Goal: Task Accomplishment & Management: Use online tool/utility

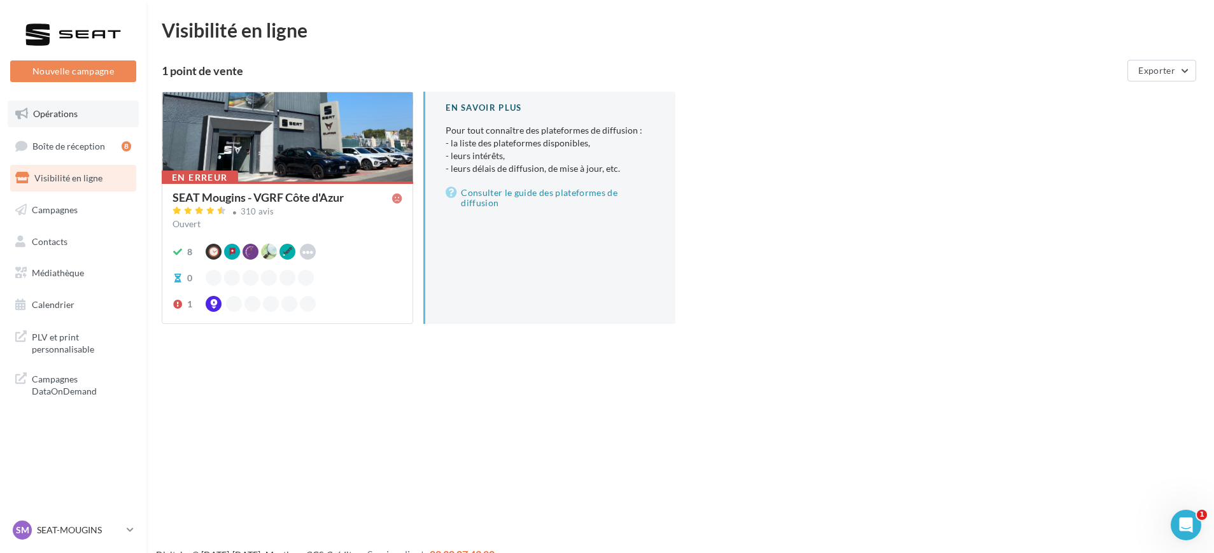
click at [74, 114] on span "Opérations" at bounding box center [55, 113] width 45 height 11
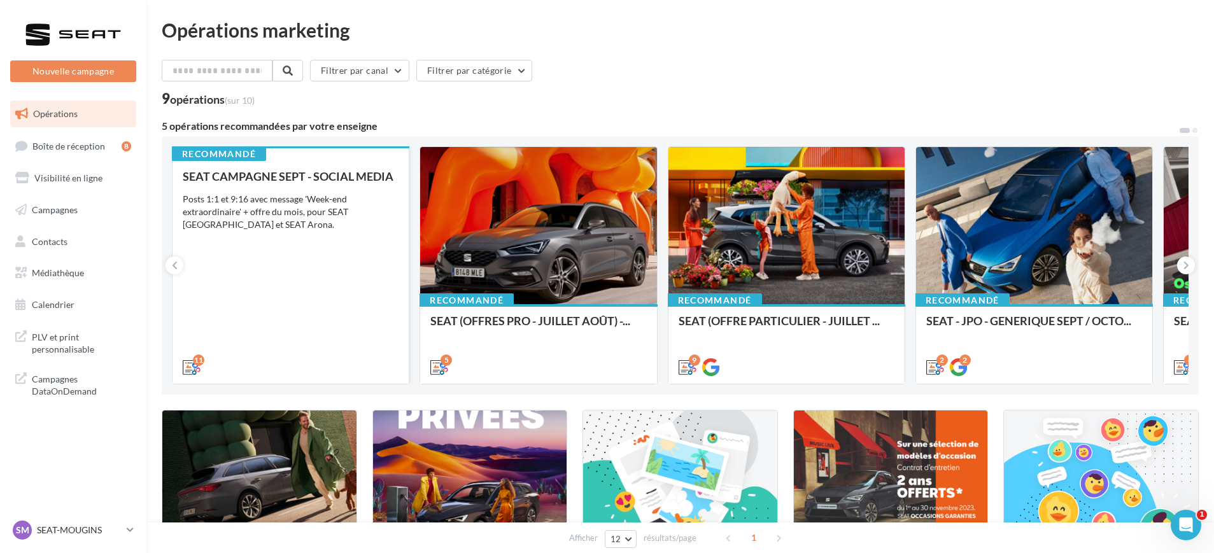
click at [314, 301] on div "SEAT CAMPAGNE SEPT - SOCIAL MEDIA Posts 1:1 et 9:16 avec message 'Week-end extr…" at bounding box center [291, 271] width 216 height 202
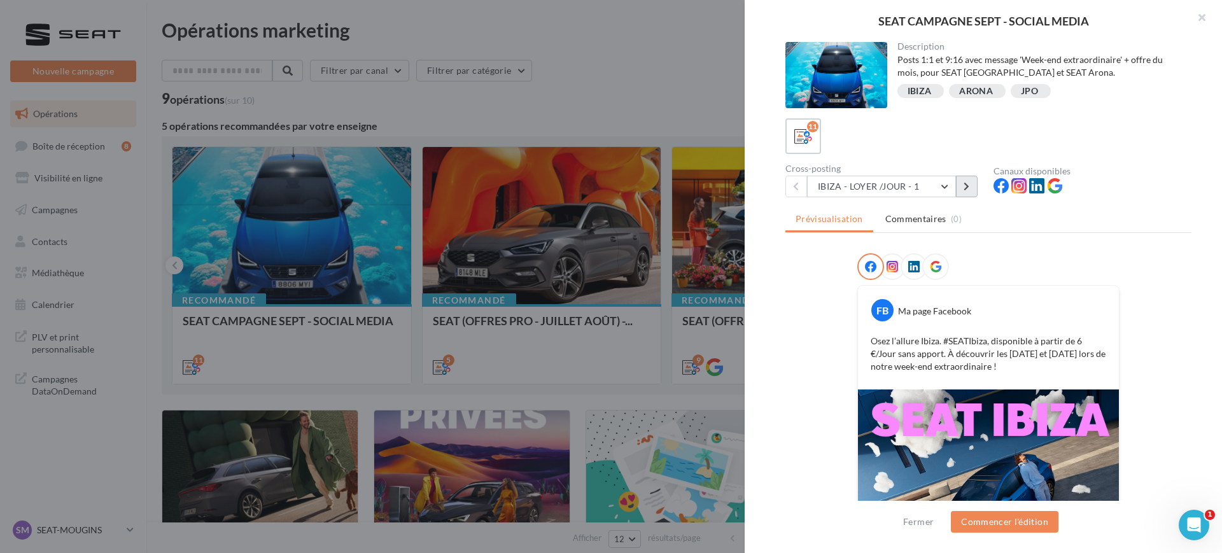
click at [971, 189] on button at bounding box center [967, 187] width 22 height 22
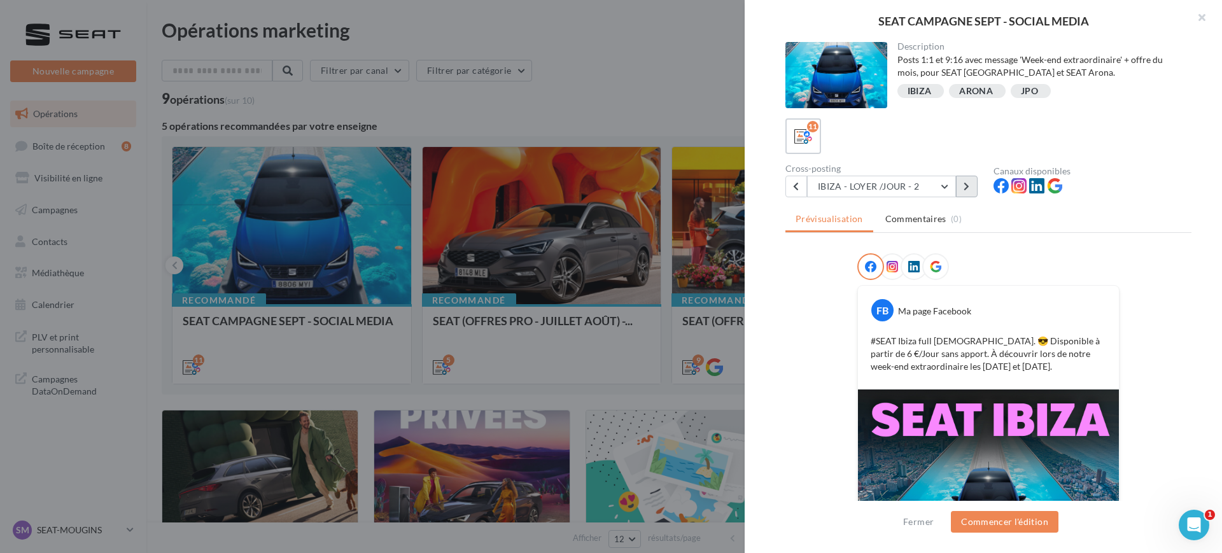
click at [966, 183] on icon at bounding box center [967, 186] width 6 height 9
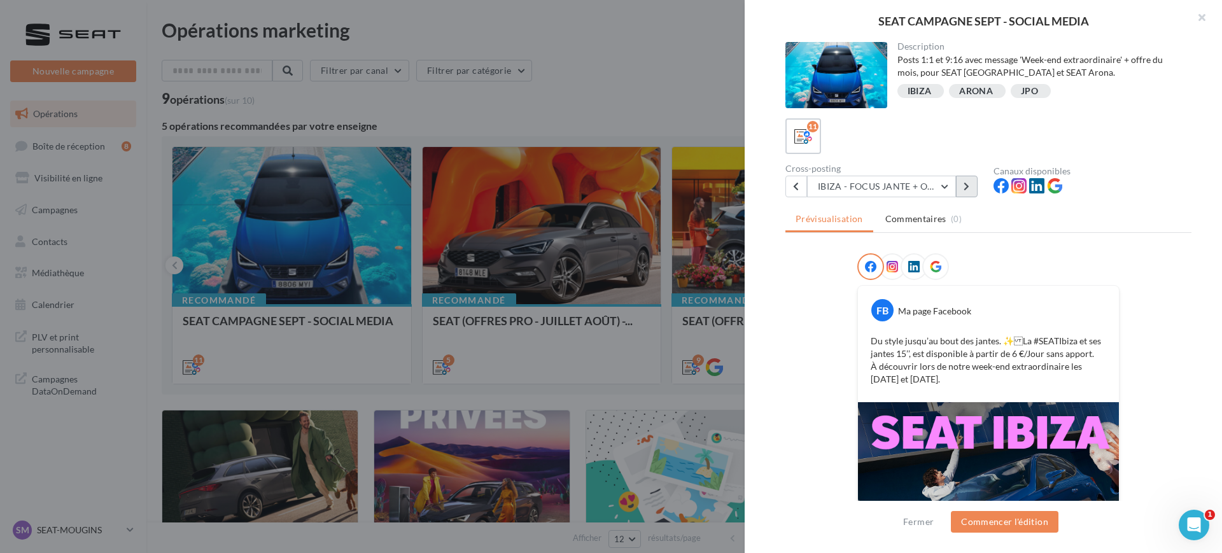
click at [966, 178] on button at bounding box center [967, 187] width 22 height 22
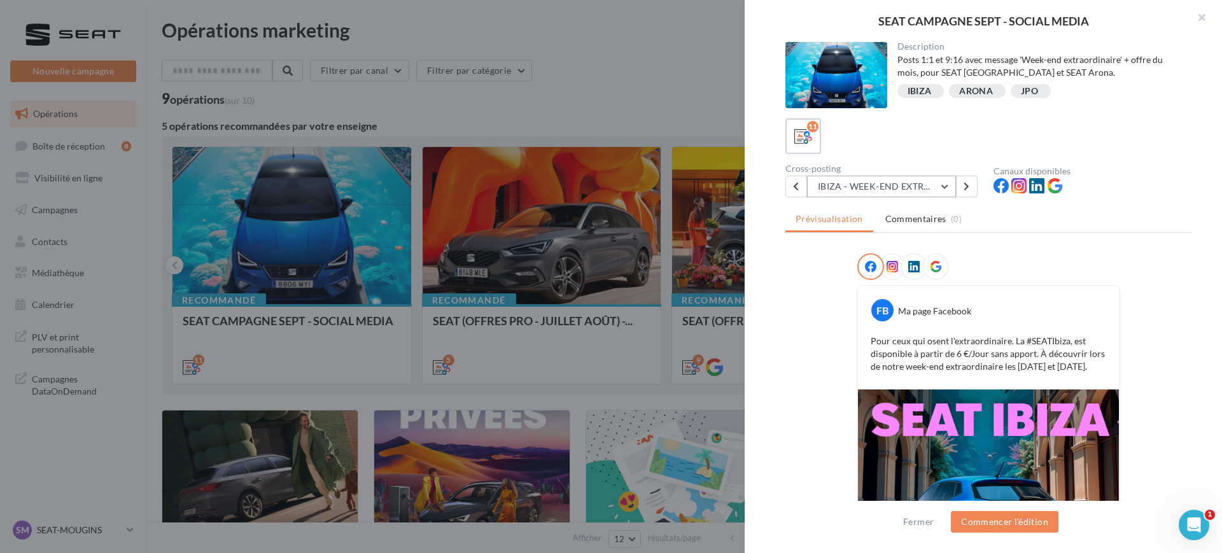
click at [918, 184] on button "IBIZA - WEEK-END EXTRAORDINAIRE" at bounding box center [881, 187] width 149 height 22
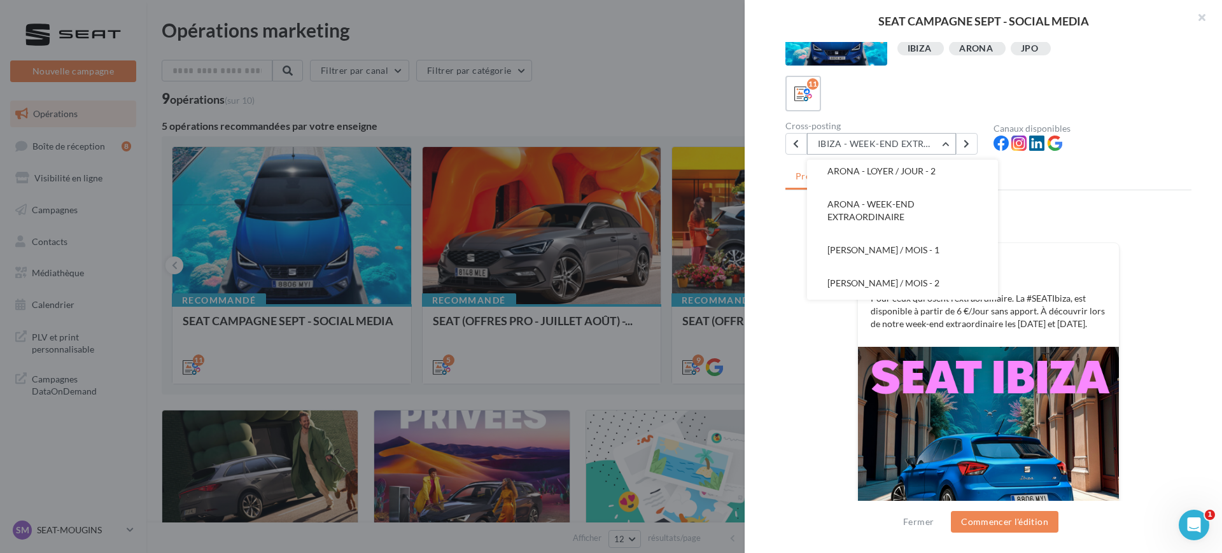
scroll to position [155, 0]
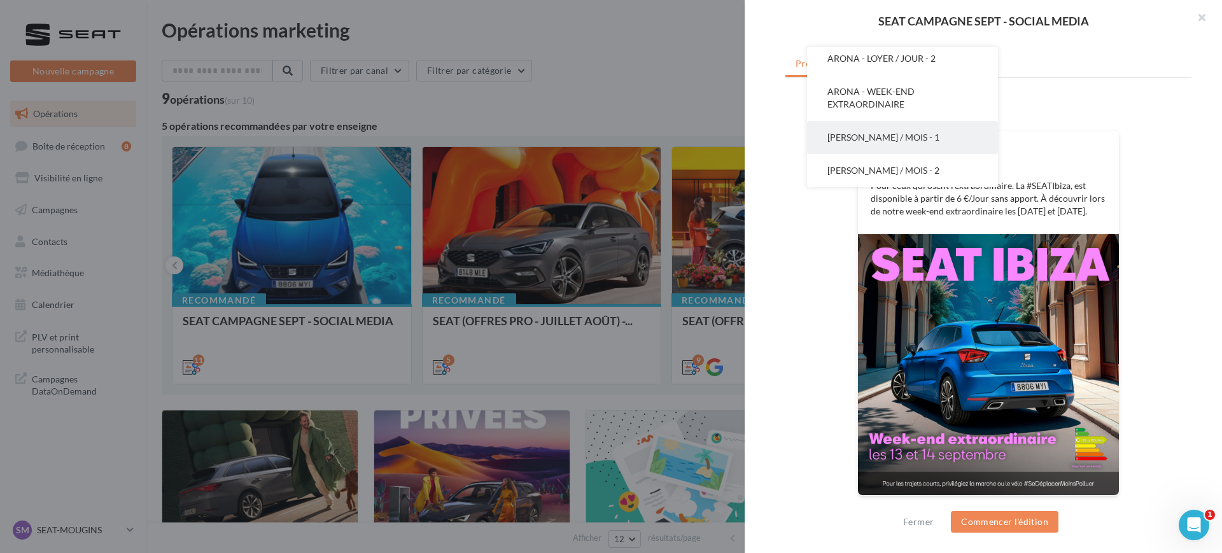
click at [875, 130] on button "ARONA - LOYER / MOIS - 1" at bounding box center [902, 137] width 191 height 33
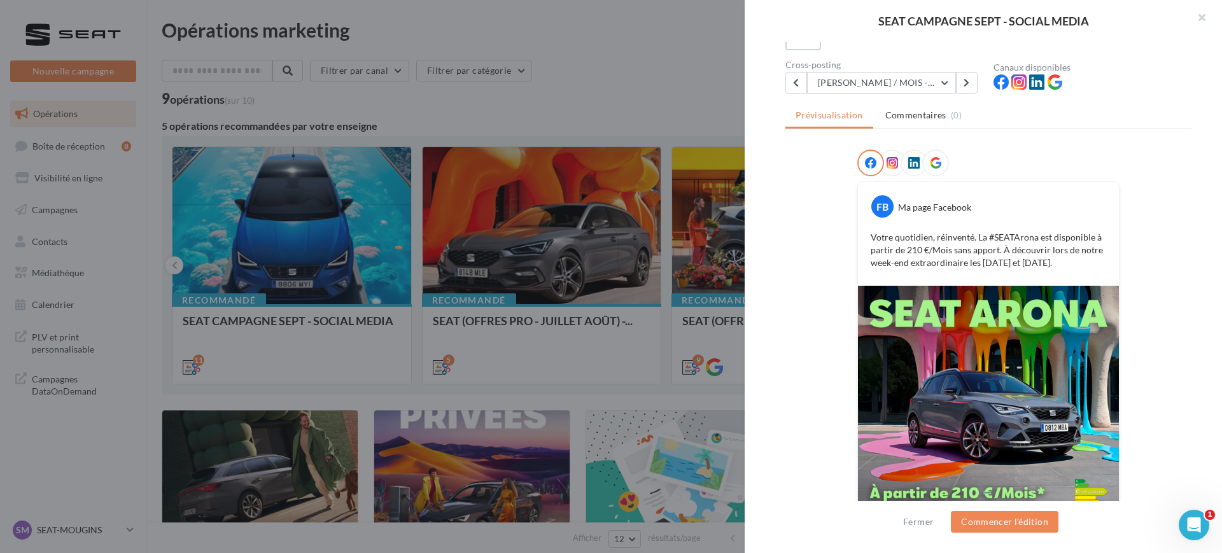
scroll to position [76, 0]
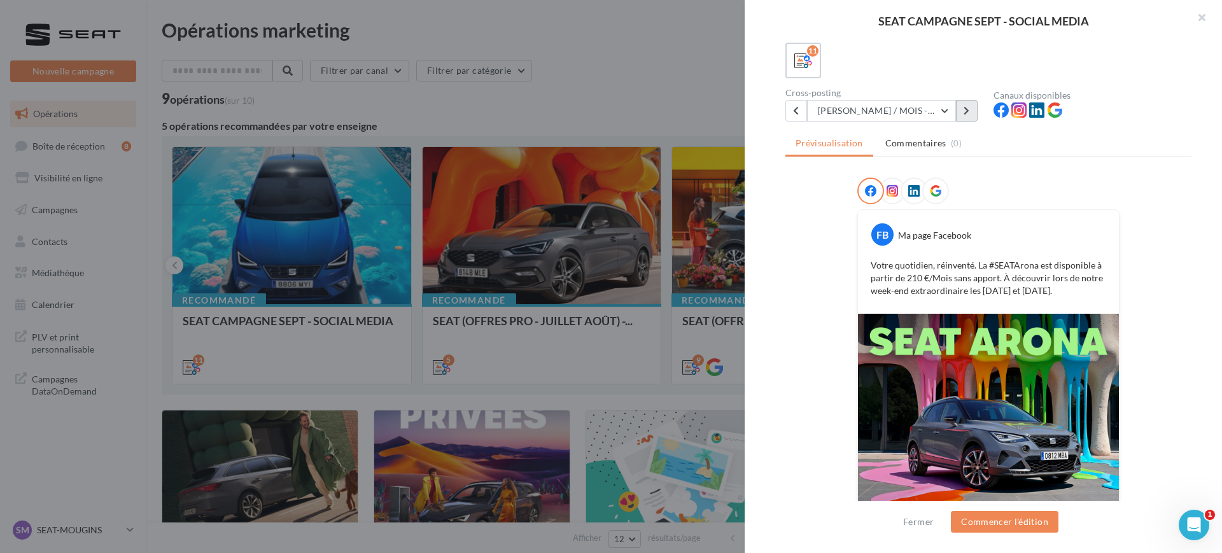
click at [963, 113] on button at bounding box center [967, 111] width 22 height 22
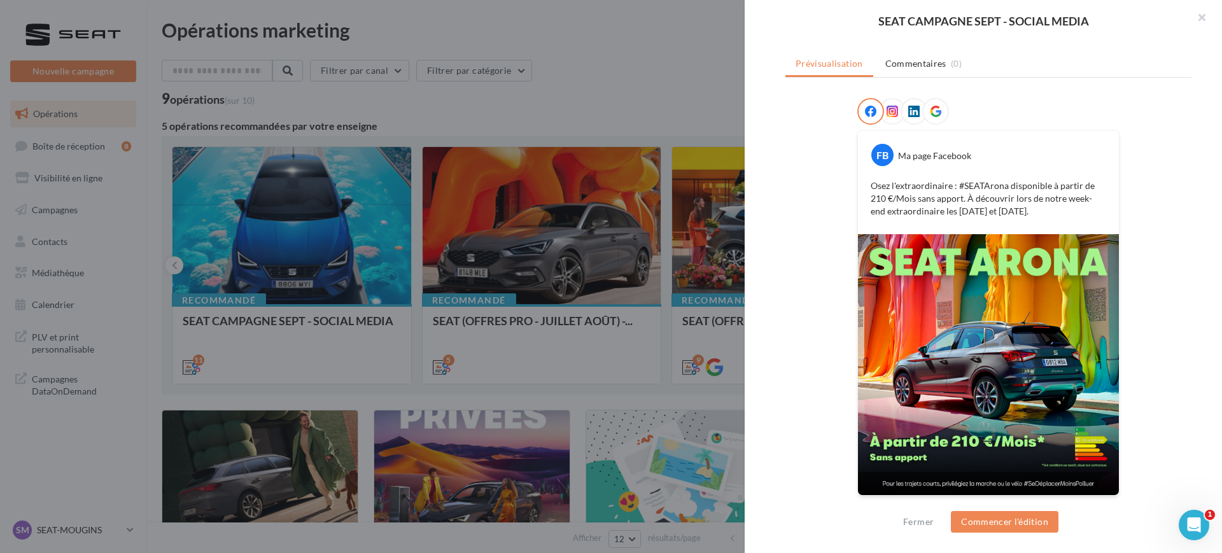
scroll to position [0, 0]
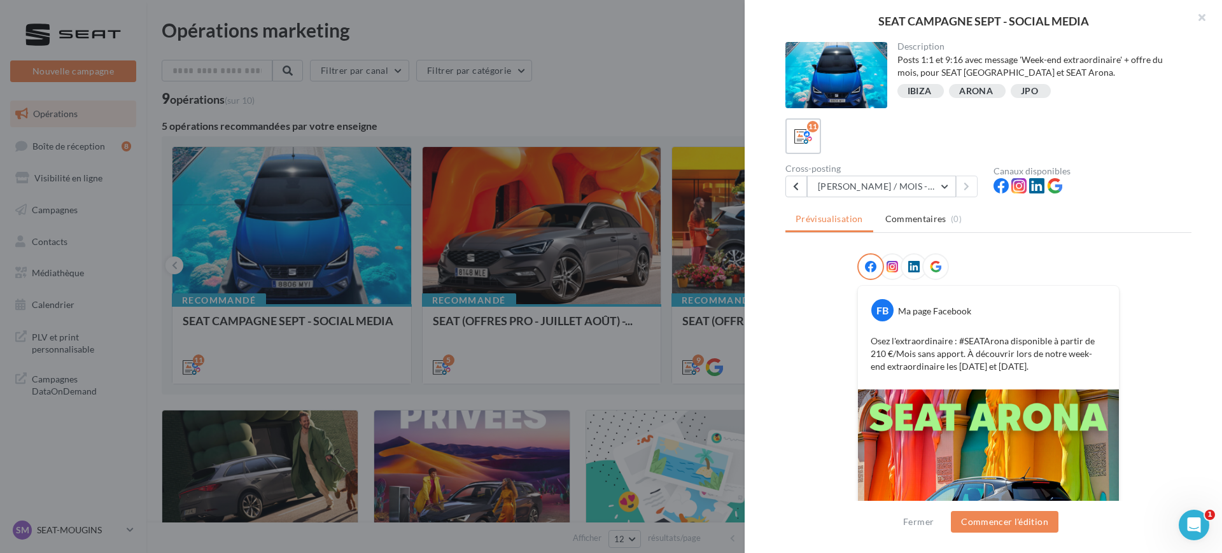
click at [919, 174] on div "Cross-posting ARONA - LOYER / MOIS - 2 IBIZA - LOYER /JOUR - 1 IBIZA - LOYER /J…" at bounding box center [890, 180] width 208 height 33
click at [921, 182] on button "ARONA - LOYER / MOIS - 2" at bounding box center [881, 187] width 149 height 22
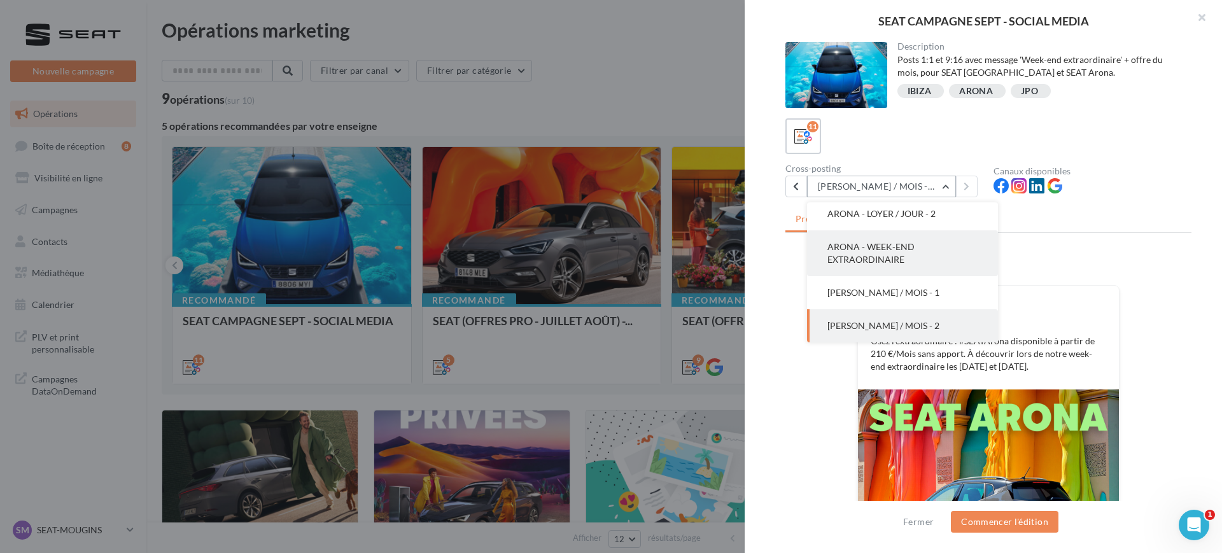
scroll to position [170, 0]
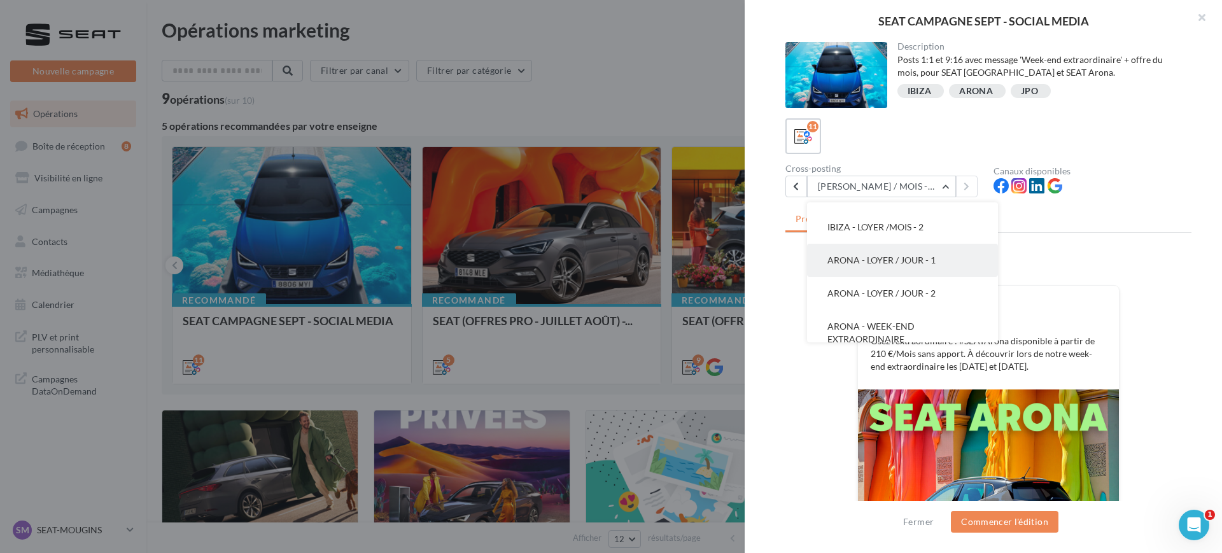
click at [909, 256] on span "ARONA - LOYER / JOUR - 1" at bounding box center [882, 260] width 108 height 11
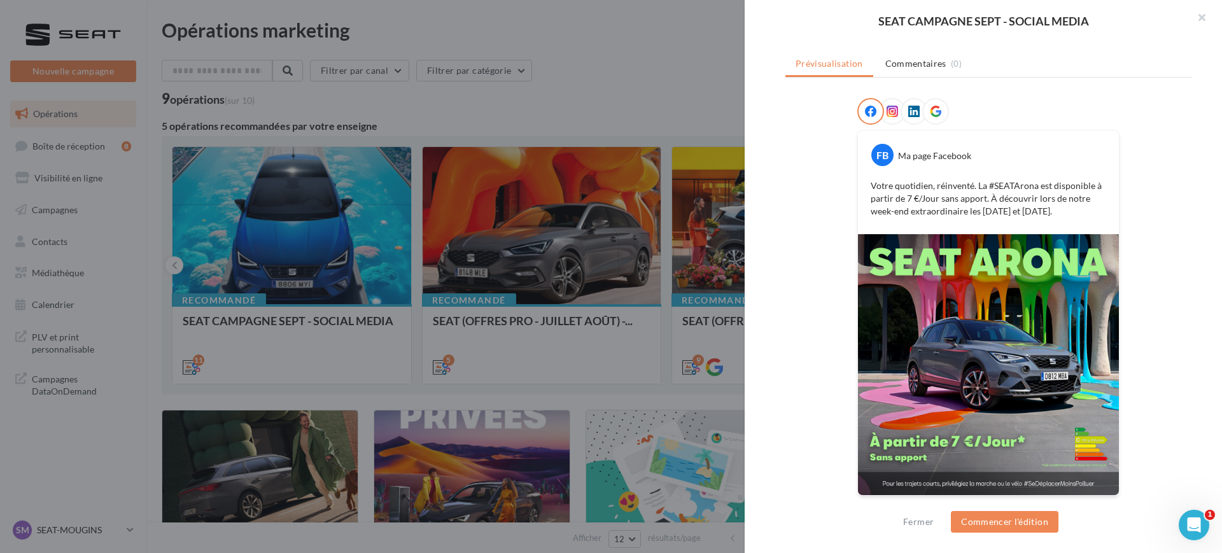
scroll to position [0, 0]
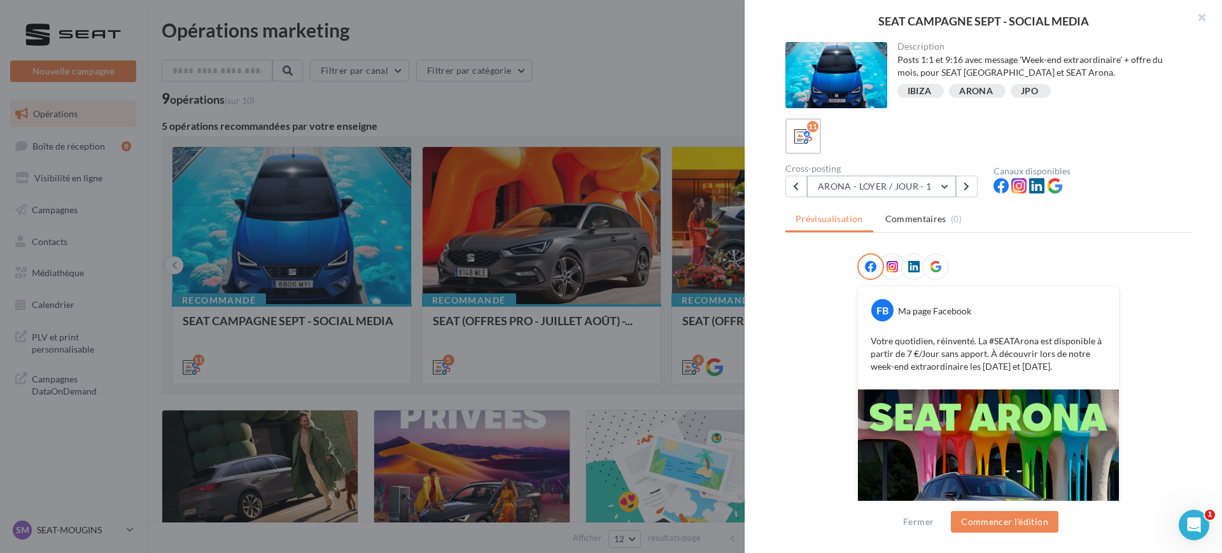
click at [857, 192] on button "ARONA - LOYER / JOUR - 1" at bounding box center [881, 187] width 149 height 22
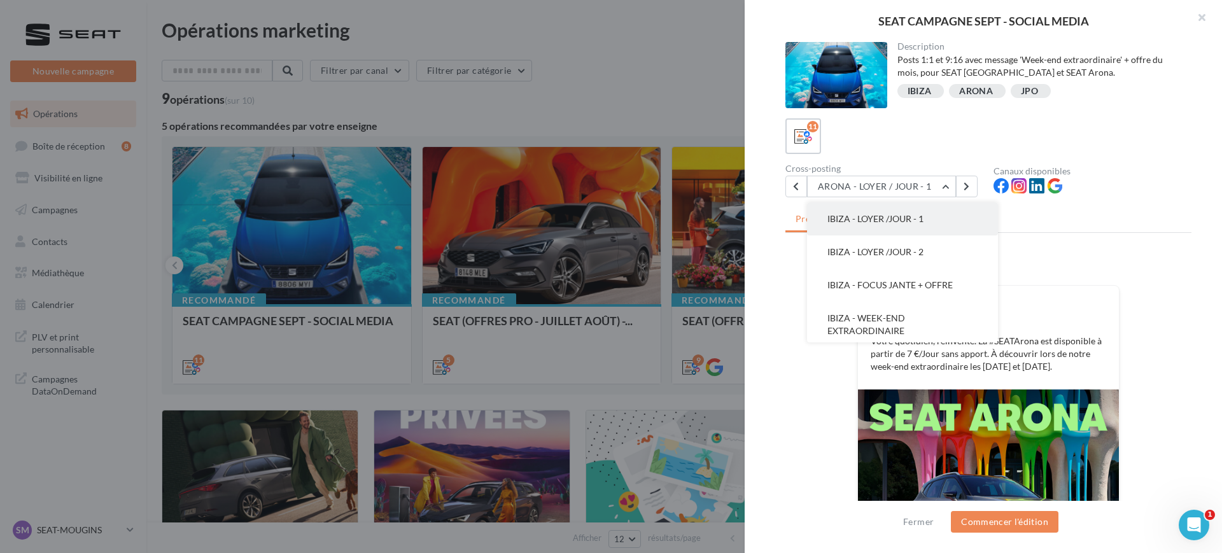
click at [889, 216] on span "IBIZA - LOYER /JOUR - 1" at bounding box center [876, 218] width 96 height 11
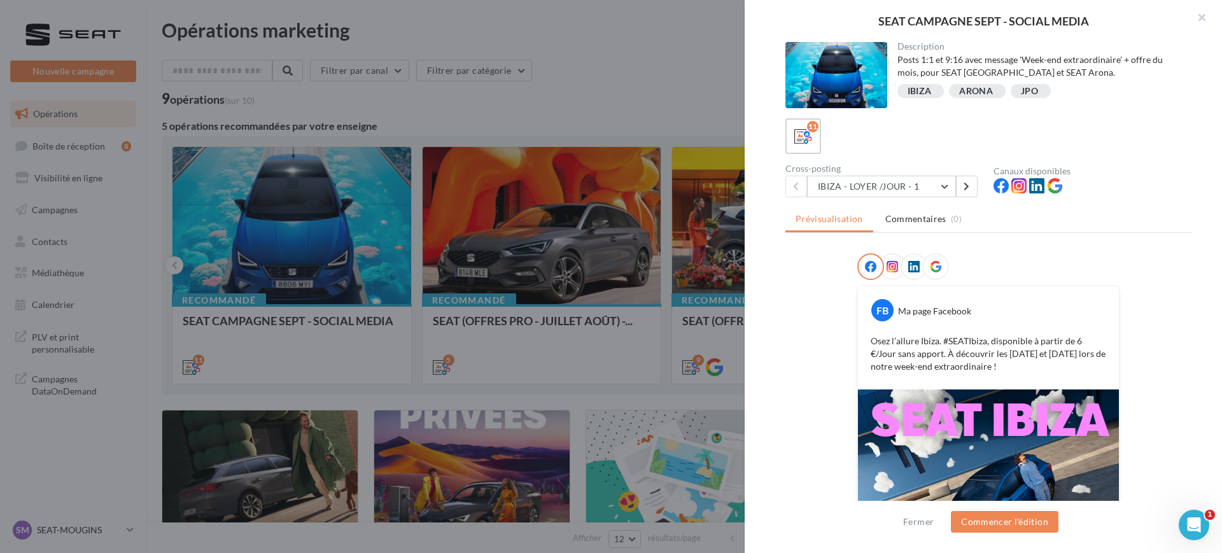
click at [857, 174] on div "Cross-posting IBIZA - LOYER /JOUR - 1 IBIZA - LOYER /JOUR - 1 IBIZA - LOYER /JO…" at bounding box center [890, 180] width 208 height 33
click at [851, 185] on button "IBIZA - LOYER /JOUR - 1" at bounding box center [881, 187] width 149 height 22
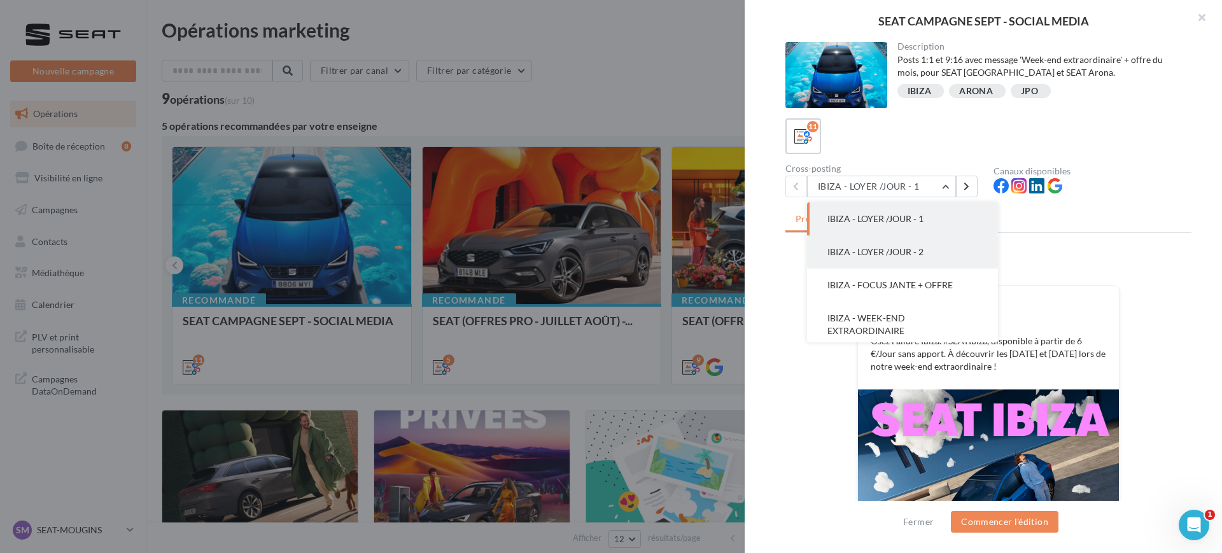
click at [844, 248] on span "IBIZA - LOYER /JOUR - 2" at bounding box center [876, 251] width 96 height 11
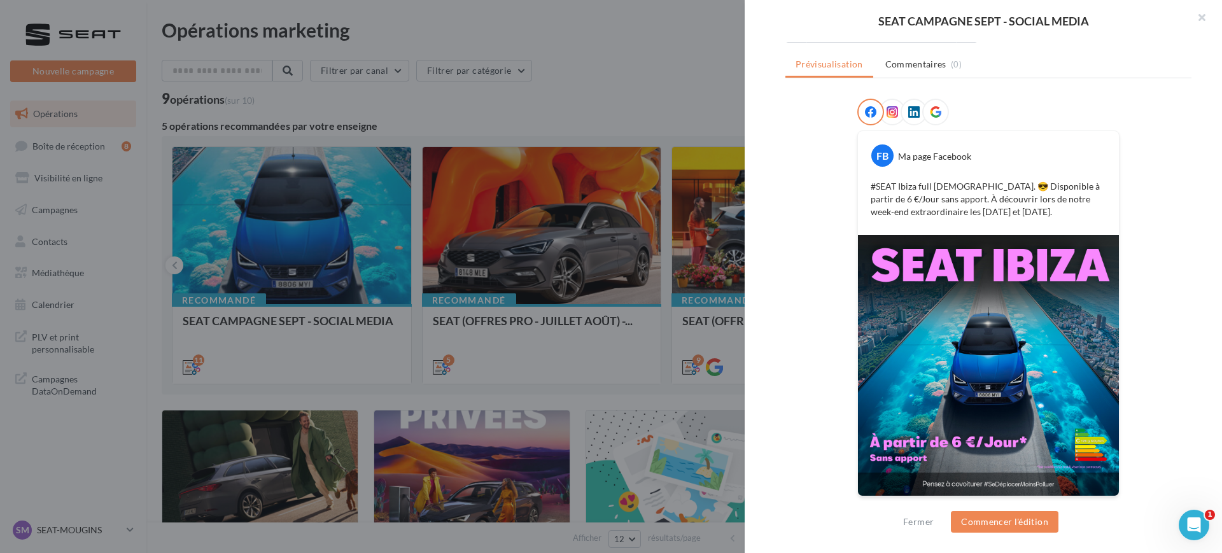
scroll to position [155, 0]
drag, startPoint x: 991, startPoint y: 379, endPoint x: 959, endPoint y: 372, distance: 32.5
click at [959, 372] on img at bounding box center [988, 364] width 261 height 261
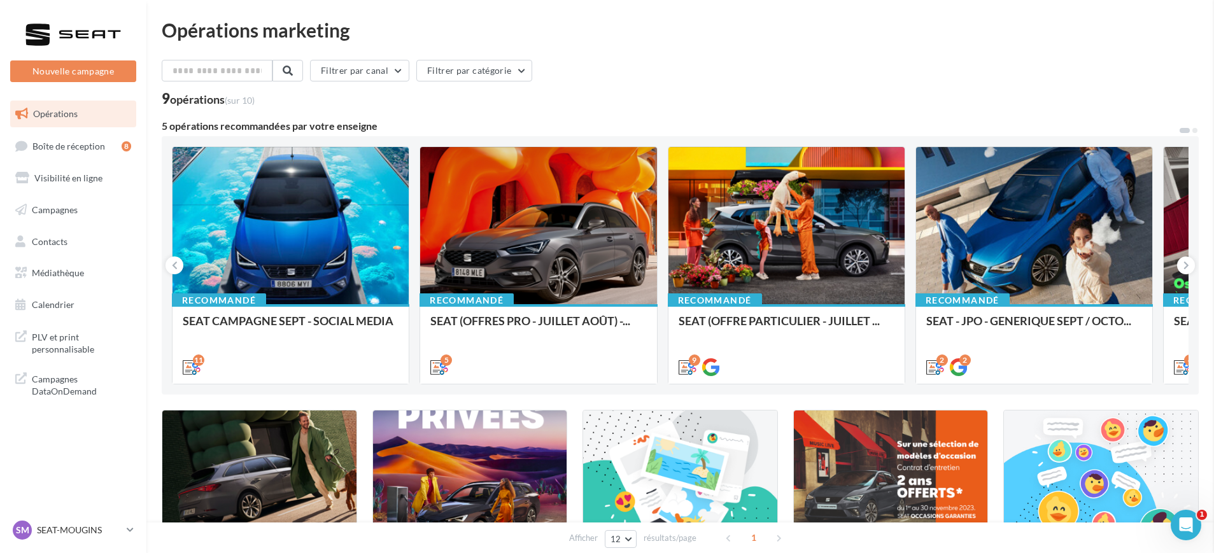
click at [529, 258] on div at bounding box center [538, 226] width 236 height 159
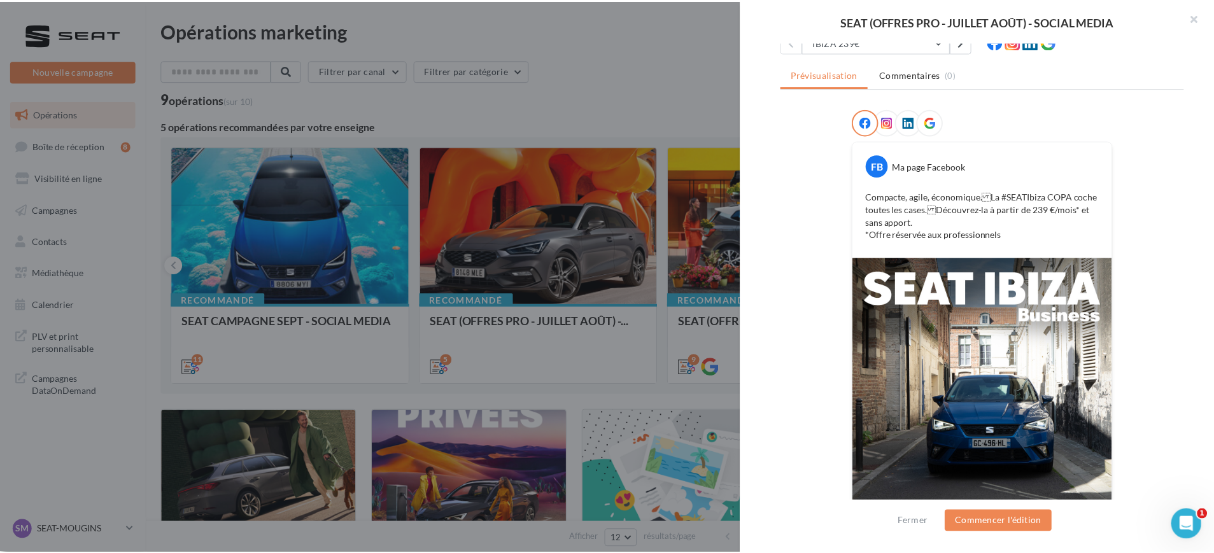
scroll to position [233, 0]
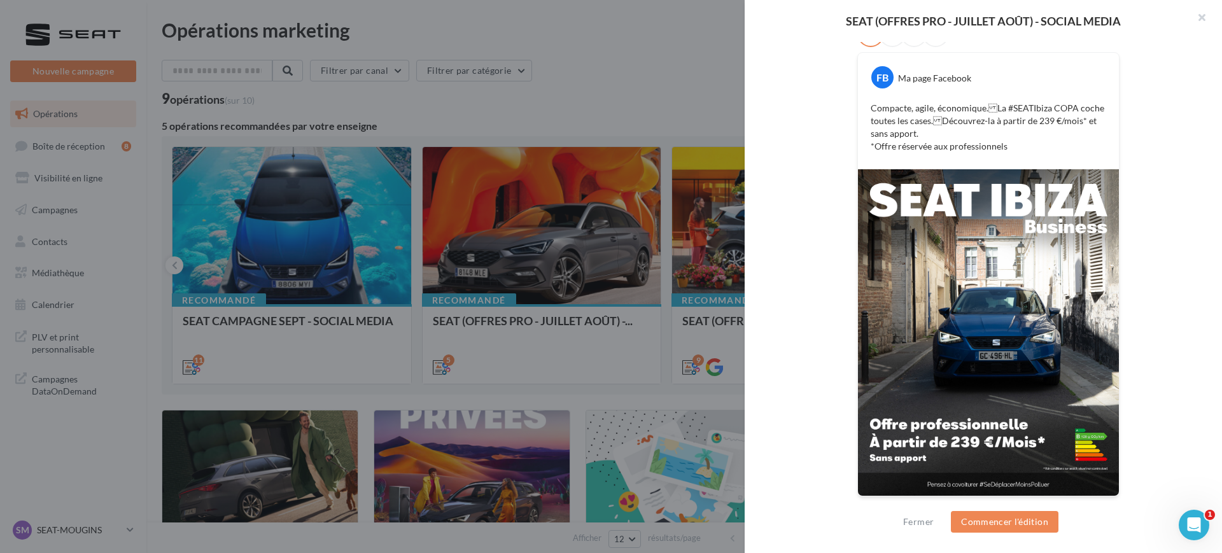
click at [492, 106] on div at bounding box center [611, 276] width 1222 height 553
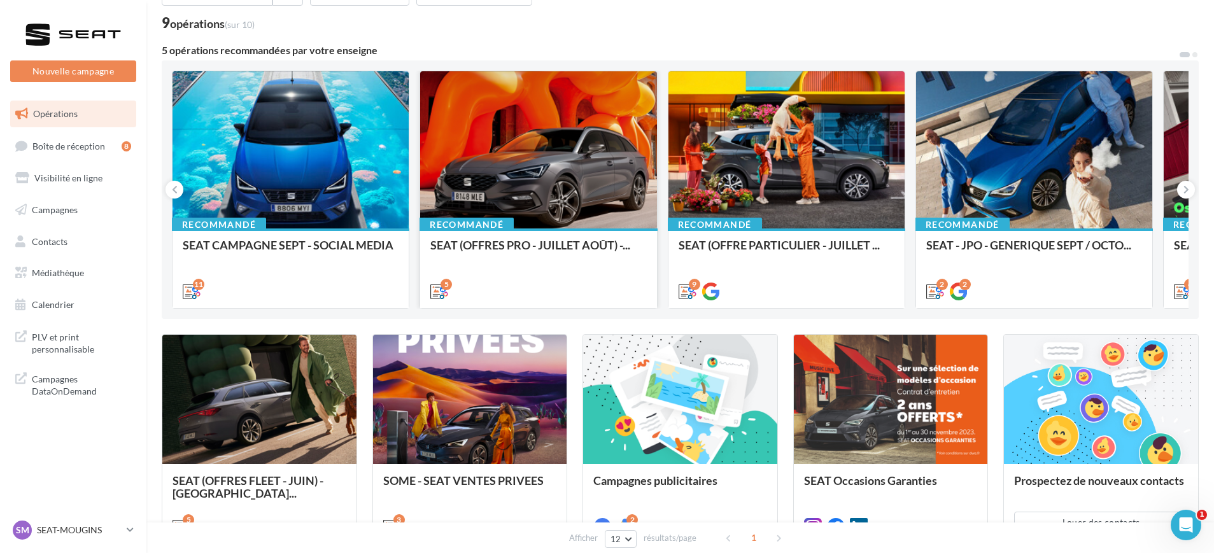
scroll to position [0, 0]
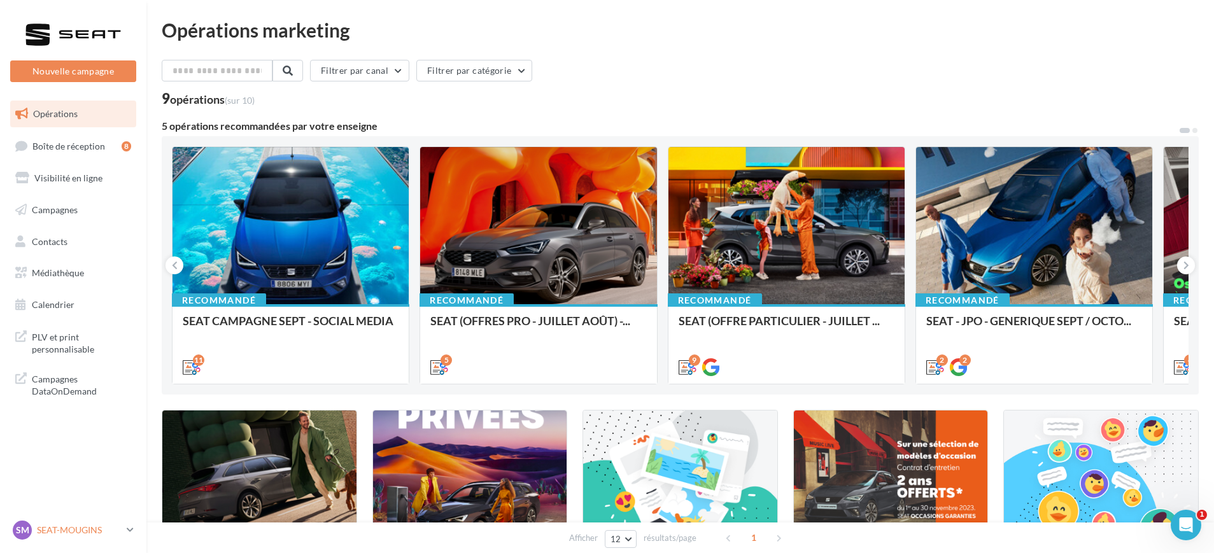
click at [134, 528] on icon at bounding box center [130, 530] width 7 height 11
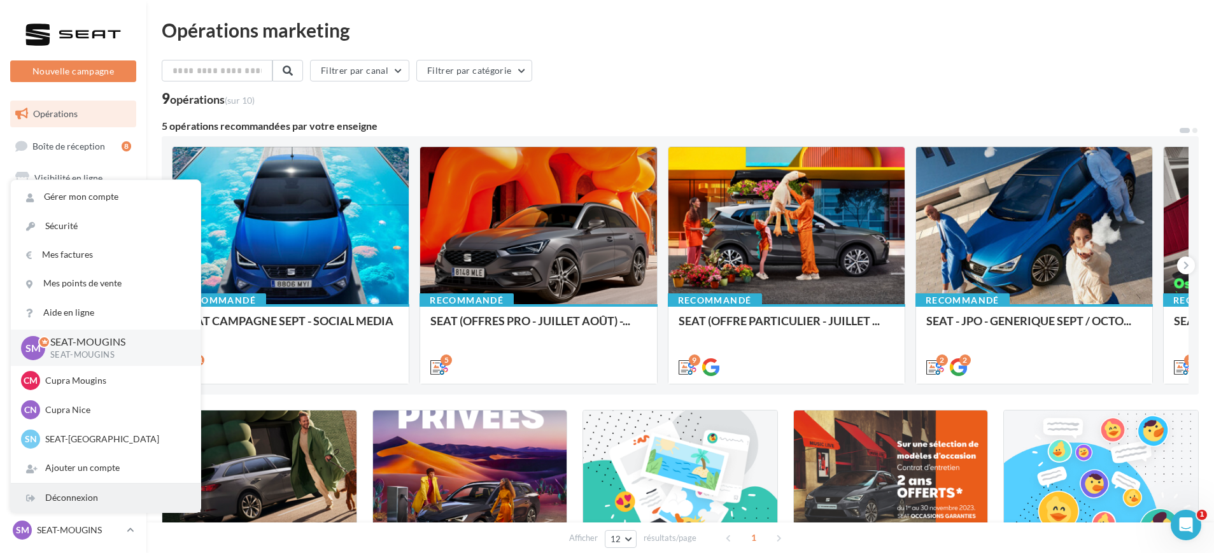
click at [88, 496] on div "Déconnexion" at bounding box center [106, 498] width 190 height 29
